Goal: Information Seeking & Learning: Learn about a topic

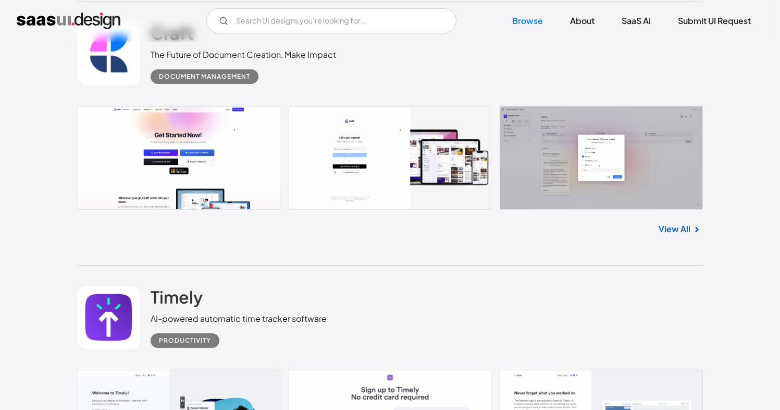
scroll to position [12135, 0]
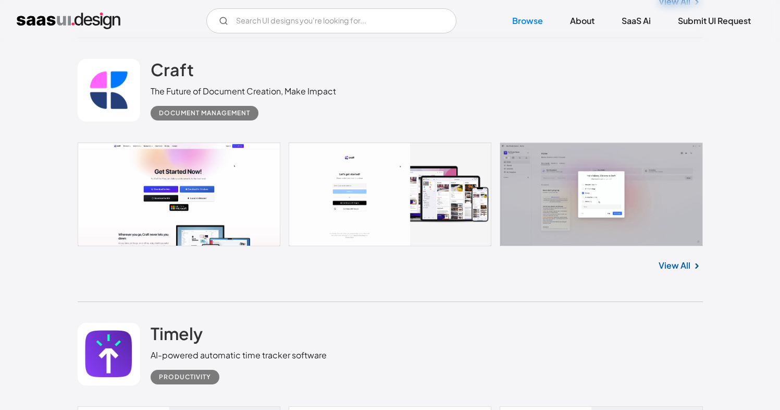
click at [693, 261] on img at bounding box center [697, 266] width 13 height 13
click at [680, 265] on link "View All" at bounding box center [675, 265] width 32 height 13
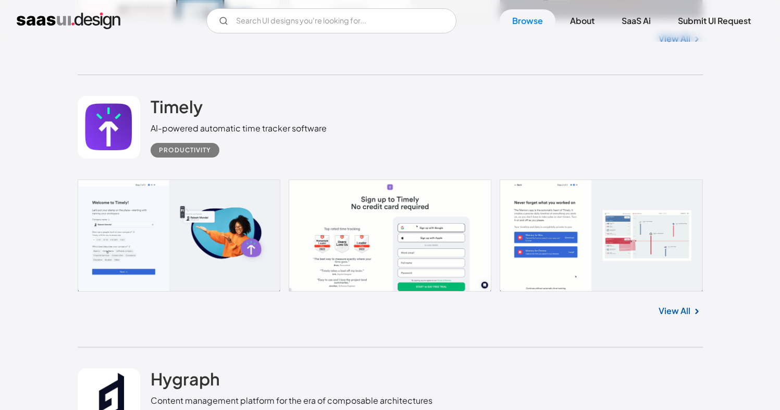
scroll to position [12354, 0]
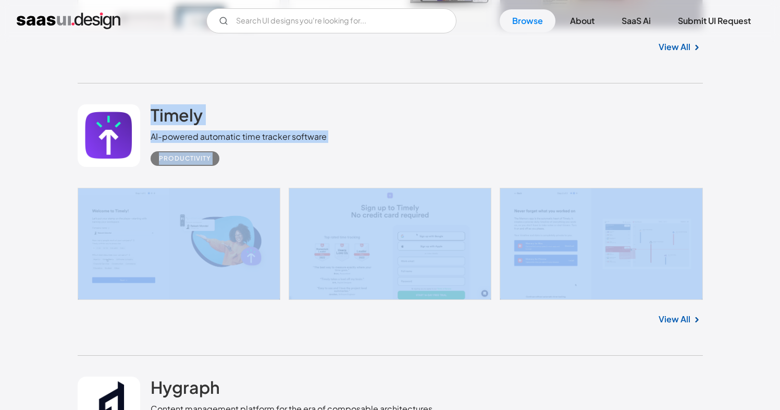
drag, startPoint x: 46, startPoint y: 115, endPoint x: 262, endPoint y: 192, distance: 228.7
click at [472, 175] on div "Timely AI-powered automatic time tracker software Productivity" at bounding box center [391, 135] width 626 height 104
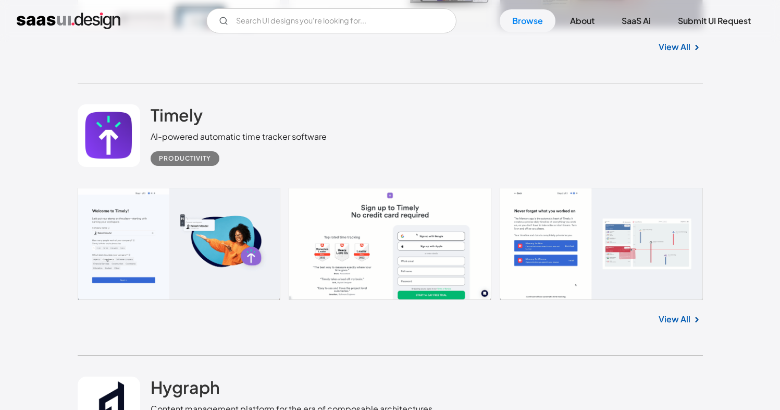
click at [691, 316] on img at bounding box center [697, 319] width 13 height 13
click at [681, 318] on link "View All" at bounding box center [675, 319] width 32 height 13
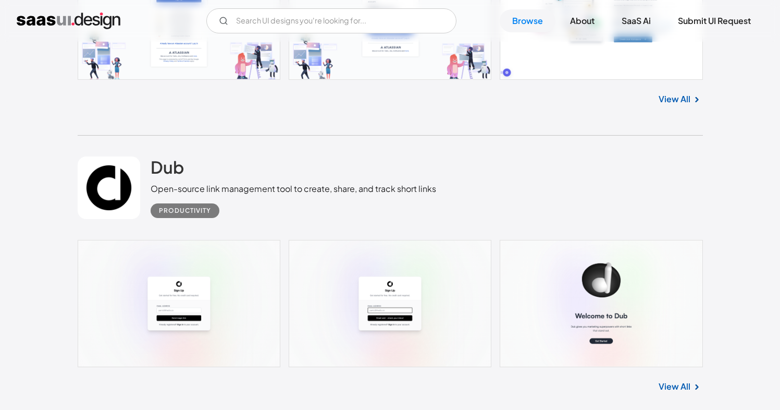
scroll to position [17378, 0]
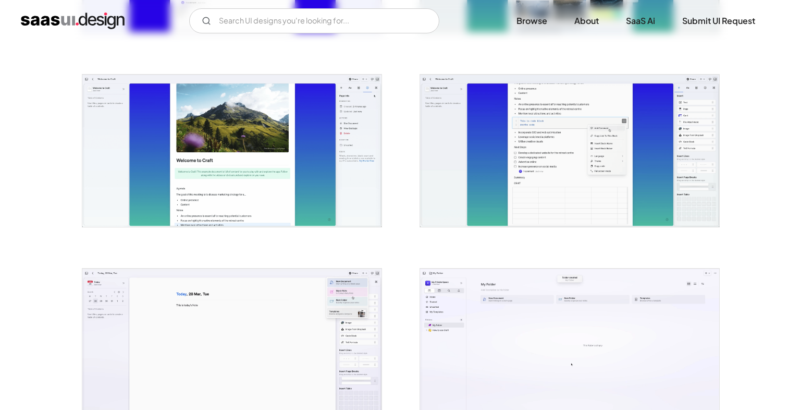
scroll to position [1640, 0]
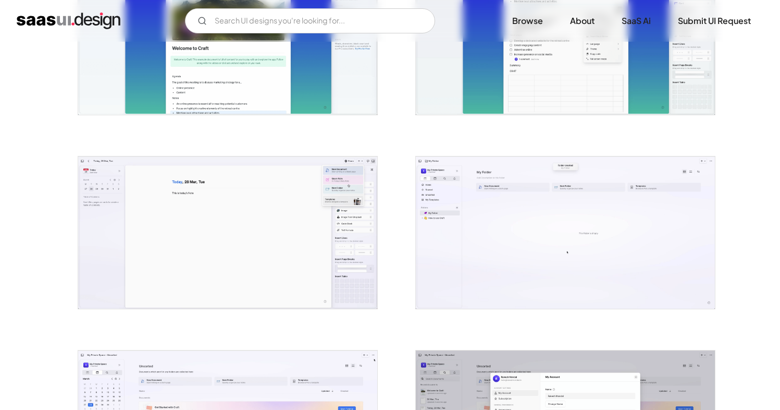
click at [544, 227] on img "open lightbox" at bounding box center [565, 232] width 299 height 152
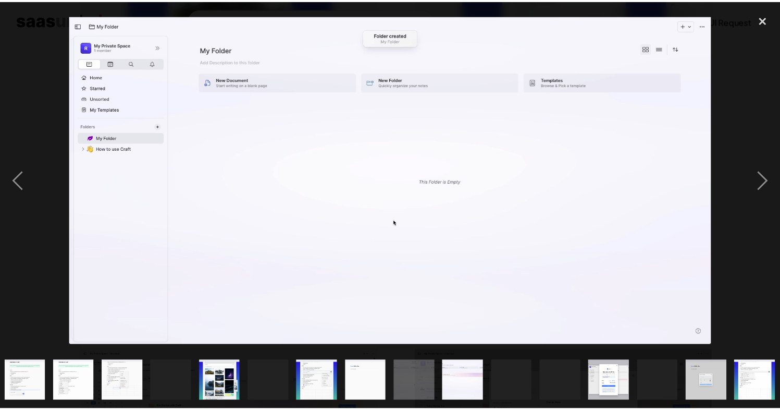
scroll to position [0, 449]
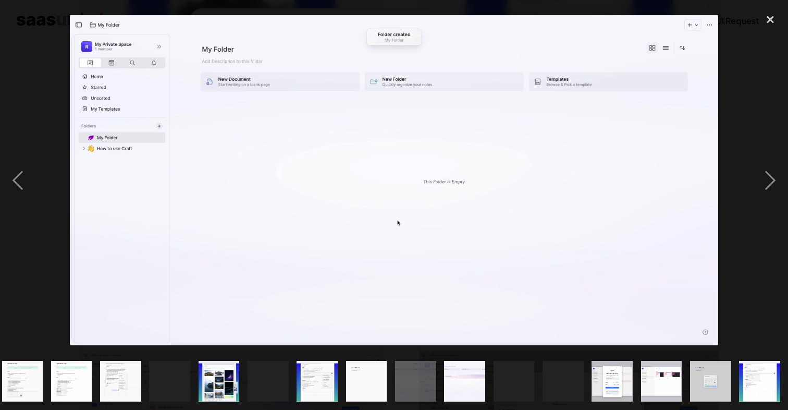
click at [747, 96] on div at bounding box center [394, 180] width 788 height 344
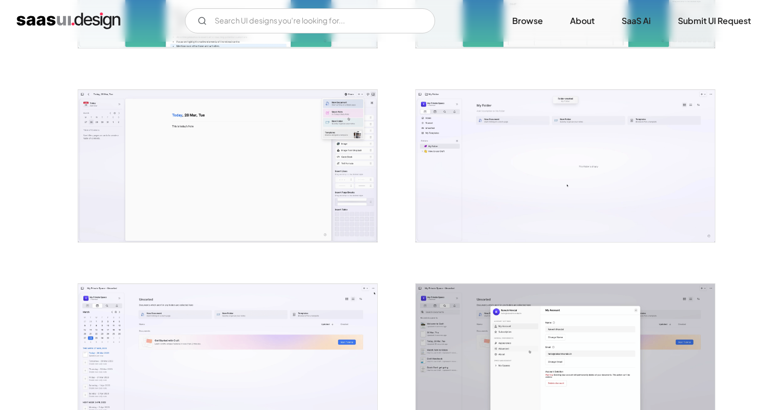
scroll to position [1744, 0]
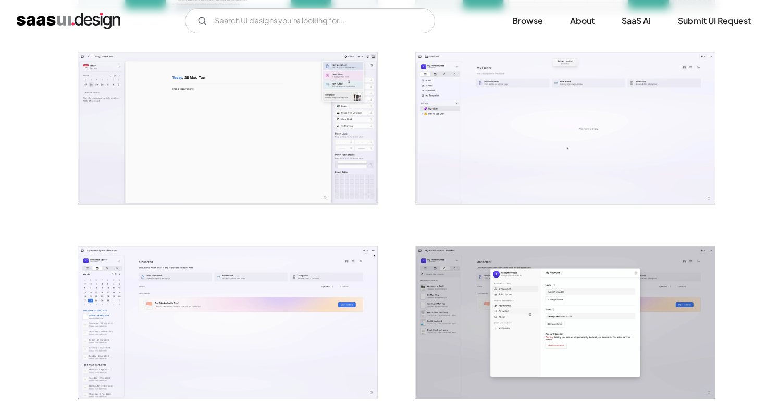
click at [541, 74] on img "open lightbox" at bounding box center [565, 128] width 299 height 152
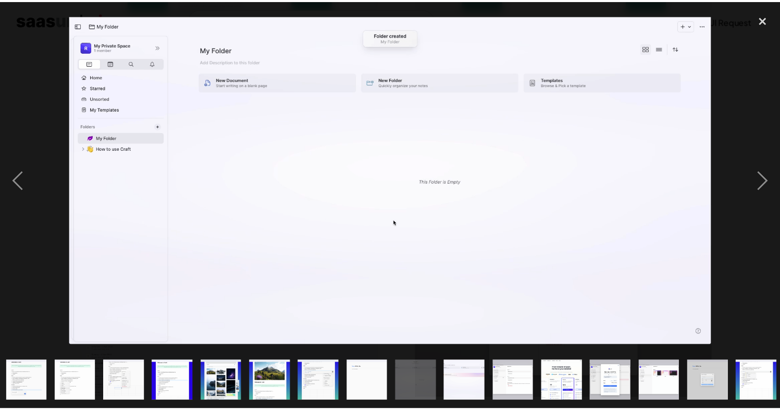
scroll to position [0, 449]
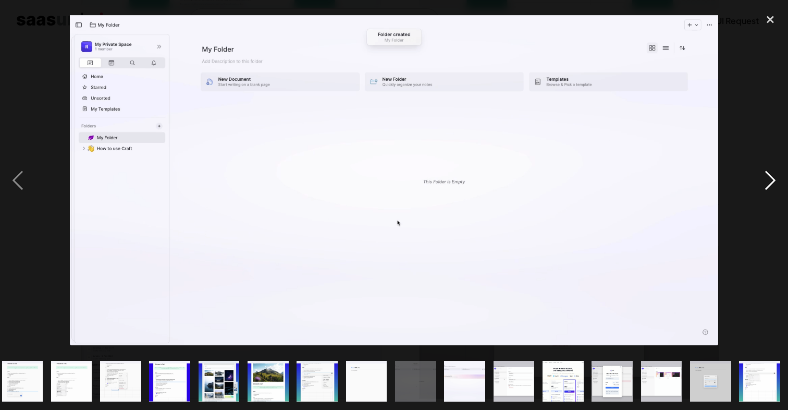
click at [763, 59] on div "next image" at bounding box center [770, 180] width 35 height 344
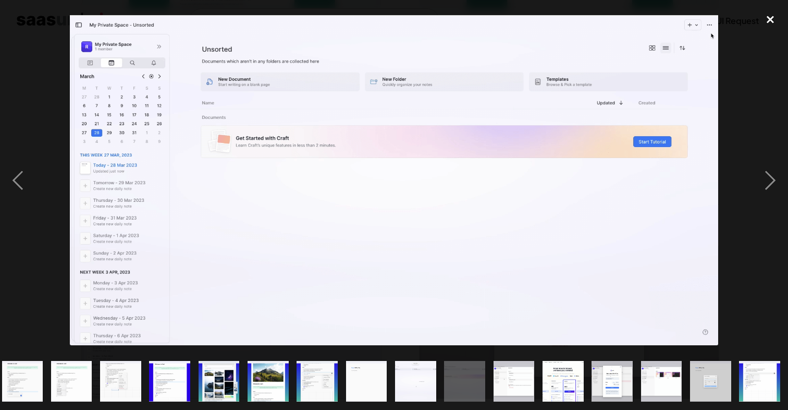
click at [772, 16] on div "close lightbox" at bounding box center [770, 19] width 35 height 23
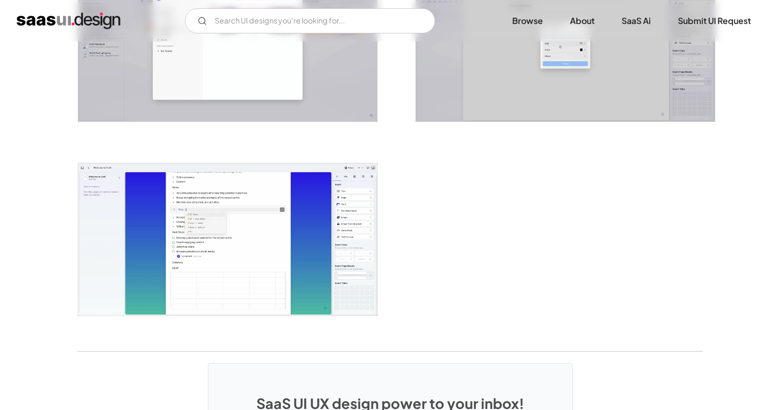
scroll to position [2689, 0]
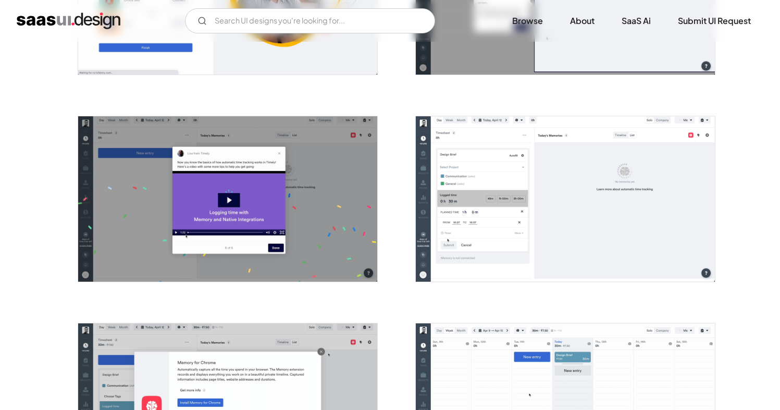
scroll to position [947, 0]
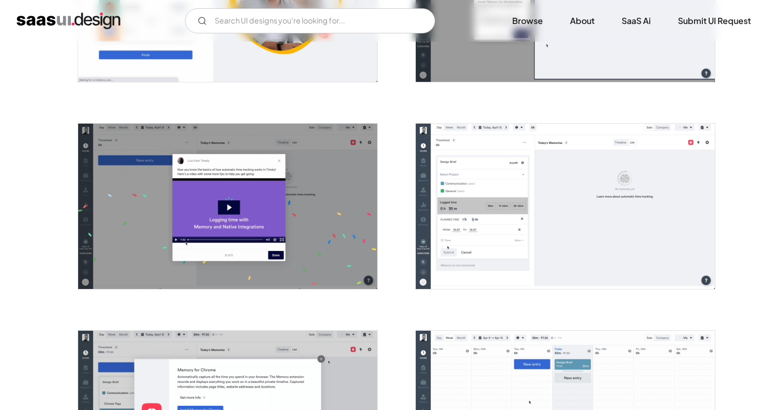
click at [673, 178] on img "open lightbox" at bounding box center [565, 206] width 299 height 165
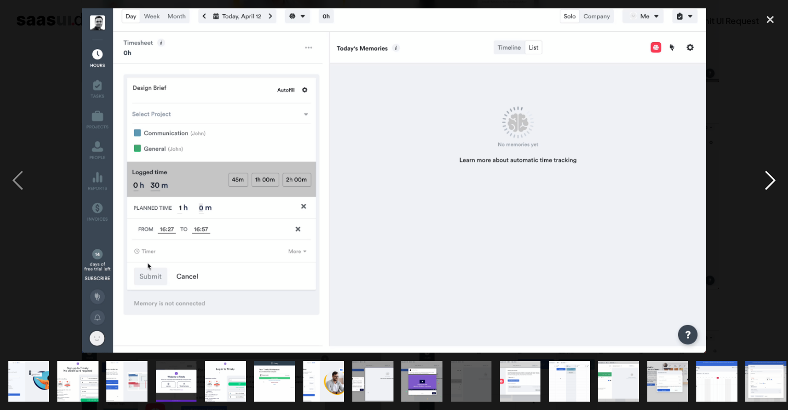
click at [757, 107] on div "next image" at bounding box center [770, 180] width 35 height 344
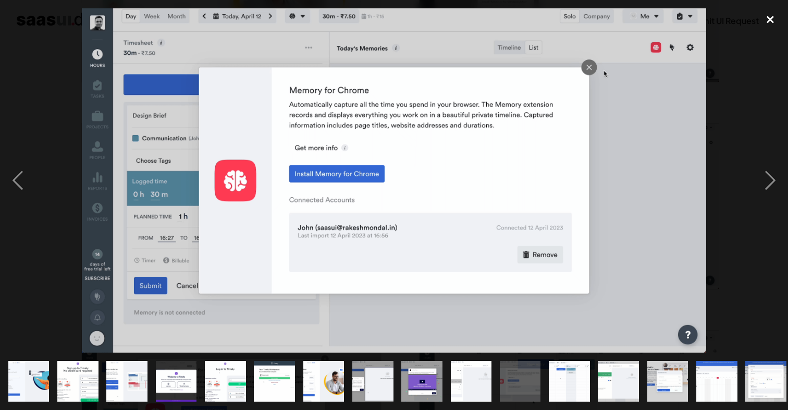
click at [774, 17] on div "close lightbox" at bounding box center [770, 19] width 35 height 23
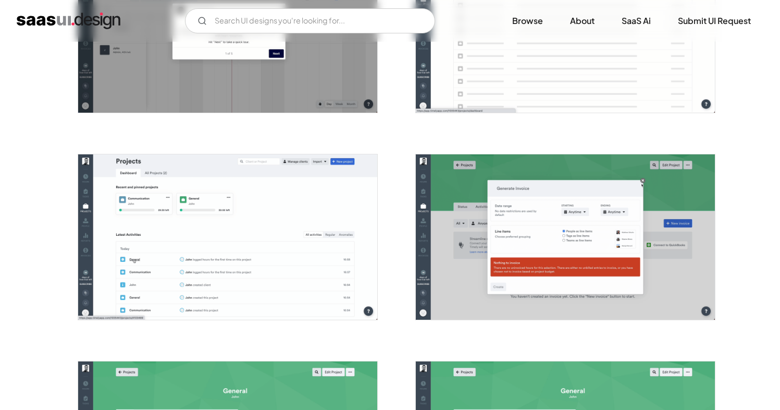
scroll to position [2090, 0]
